Goal: Transaction & Acquisition: Purchase product/service

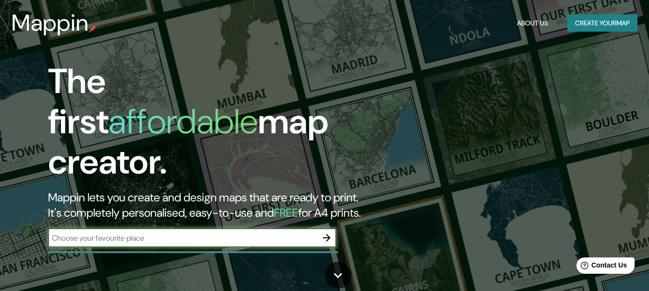
click at [222, 233] on input "text" at bounding box center [182, 238] width 269 height 11
type input "s"
type input "[PERSON_NAME]"
click at [328, 234] on icon "button" at bounding box center [327, 238] width 8 height 8
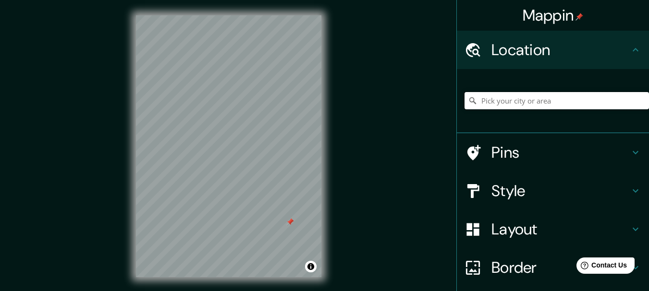
click at [487, 98] on input "Pick your city or area" at bounding box center [556, 100] width 184 height 17
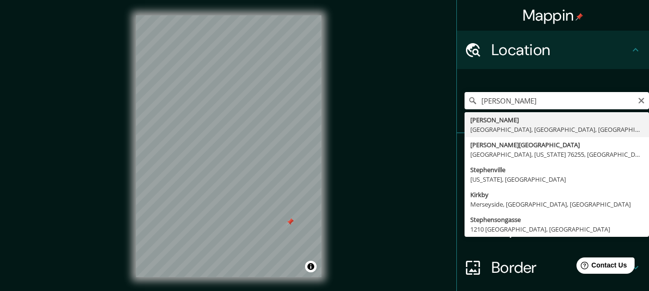
type input "[PERSON_NAME], [GEOGRAPHIC_DATA], [GEOGRAPHIC_DATA], [GEOGRAPHIC_DATA]"
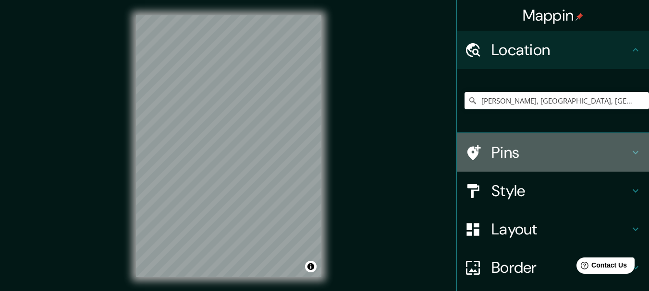
click at [629, 156] on icon at bounding box center [635, 153] width 12 height 12
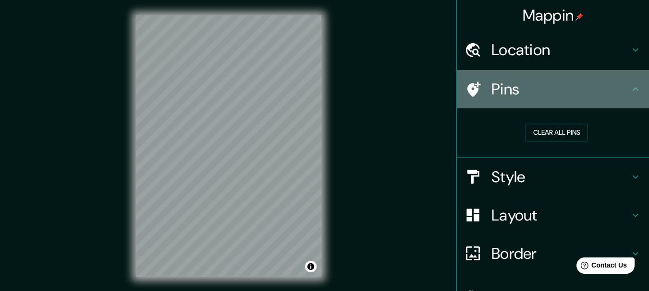
click at [631, 90] on icon at bounding box center [635, 90] width 12 height 12
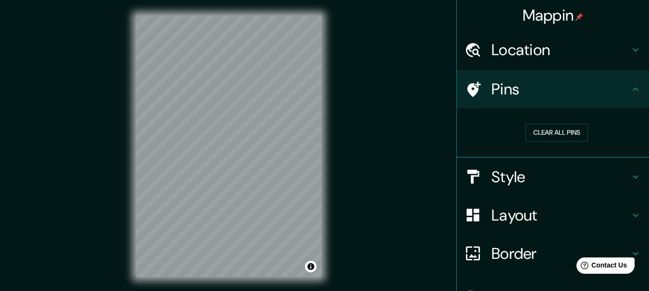
click at [631, 178] on icon at bounding box center [635, 177] width 12 height 12
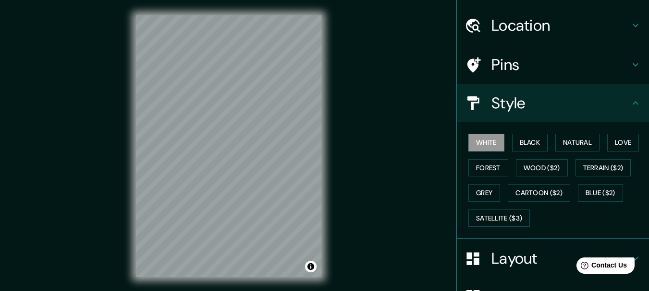
scroll to position [26, 0]
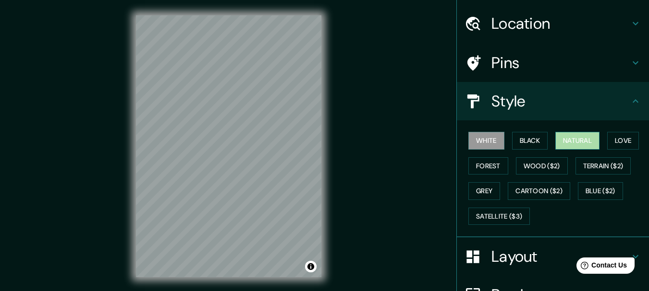
click at [583, 143] on button "Natural" at bounding box center [577, 141] width 44 height 18
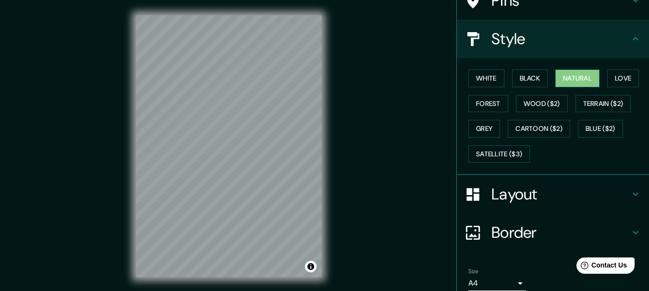
scroll to position [84, 0]
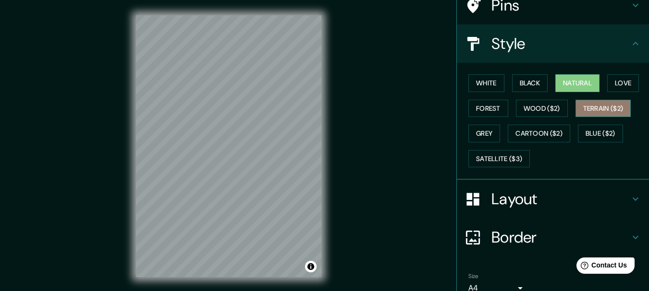
click at [586, 108] on button "Terrain ($2)" at bounding box center [603, 109] width 56 height 18
